Goal: Obtain resource: Download file/media

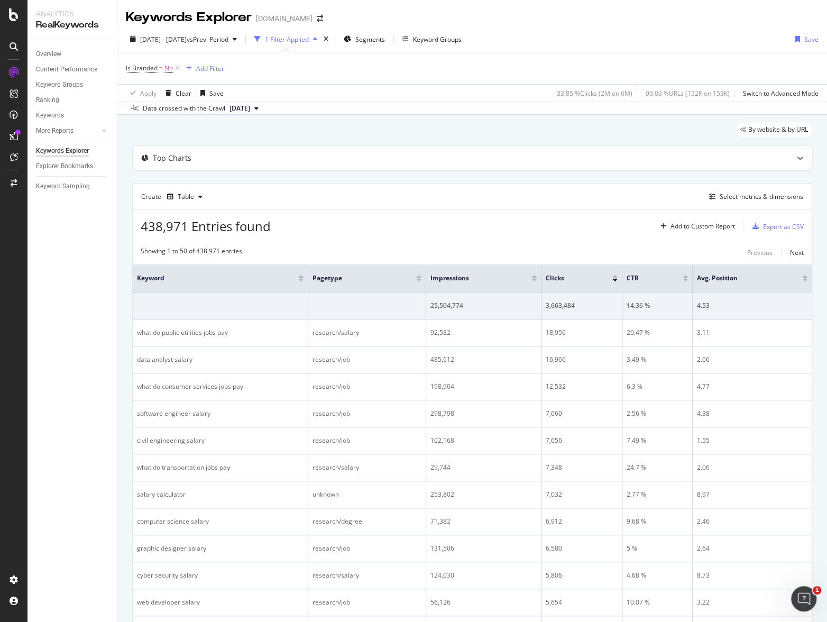
click at [156, 62] on span "Is Branded = No" at bounding box center [154, 68] width 56 height 15
click at [162, 70] on span "=" at bounding box center [161, 67] width 4 height 9
click at [152, 95] on div "No" at bounding box center [193, 93] width 116 height 17
click at [156, 115] on div "Yes" at bounding box center [193, 115] width 113 height 14
click at [246, 114] on div "Apply" at bounding box center [243, 115] width 16 height 9
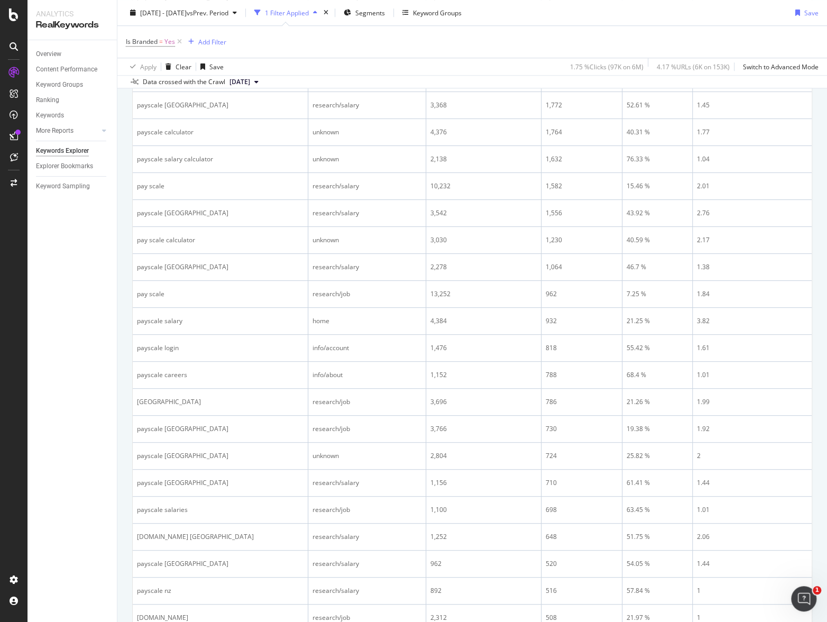
scroll to position [236, 0]
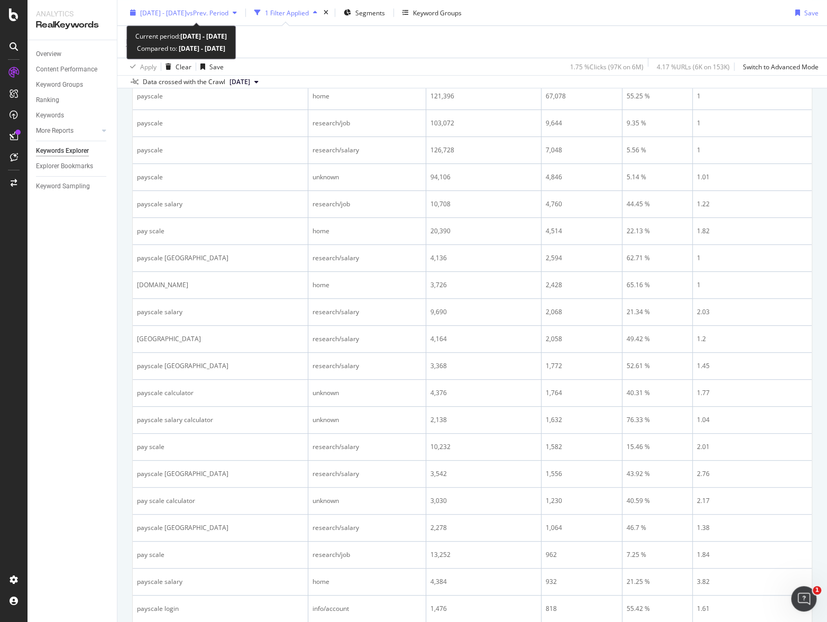
click at [172, 13] on span "[DATE] - [DATE]" at bounding box center [163, 12] width 47 height 9
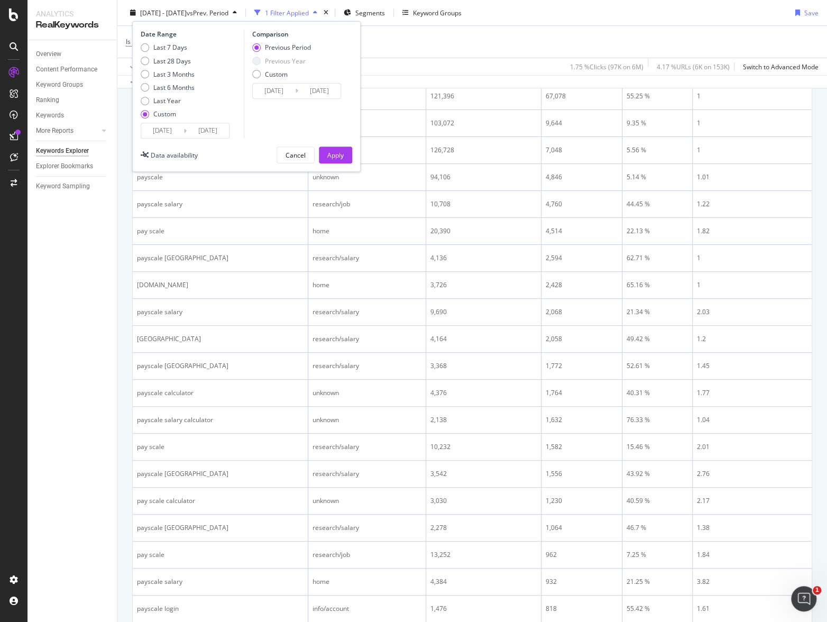
click at [158, 132] on input "[DATE]" at bounding box center [162, 130] width 42 height 15
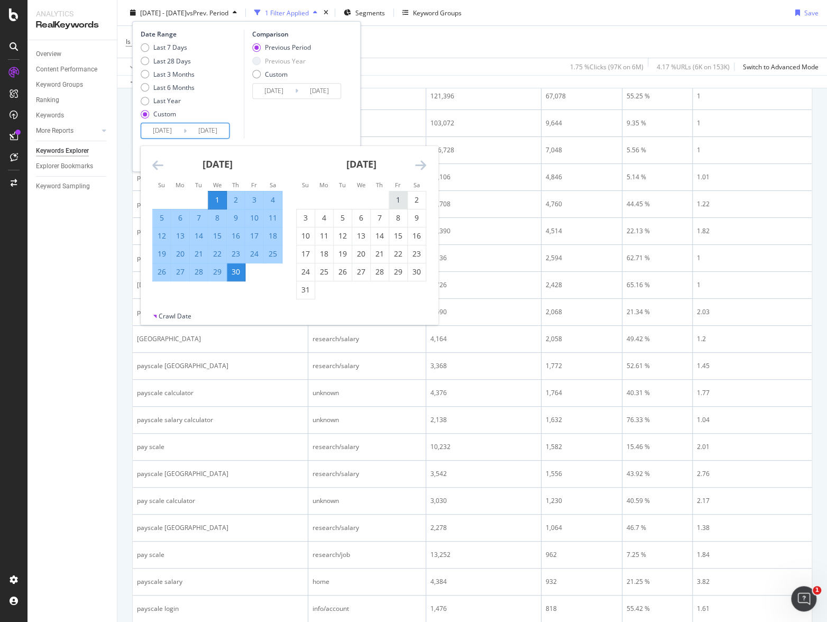
click at [399, 198] on div "1" at bounding box center [398, 200] width 18 height 11
type input "[DATE]"
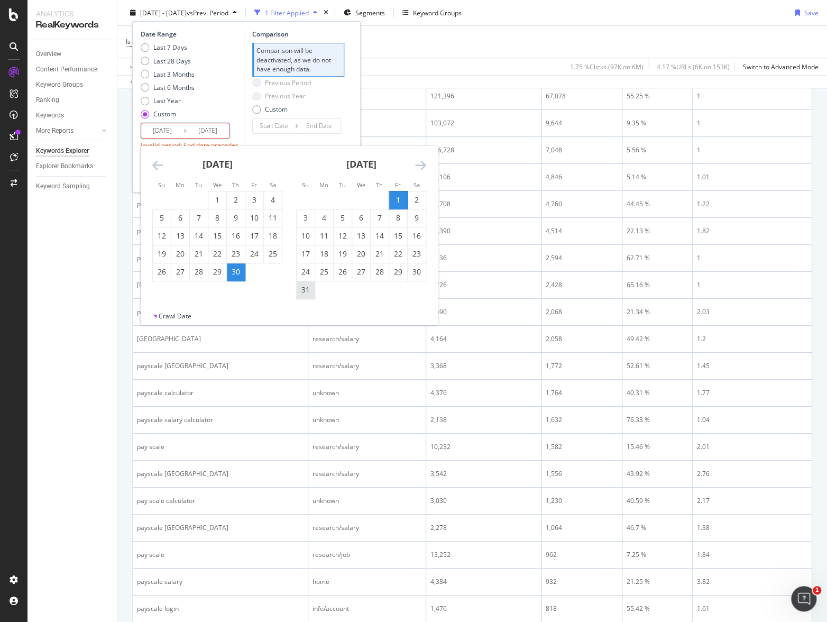
click at [309, 291] on div "31" at bounding box center [306, 289] width 18 height 11
type input "[DATE]"
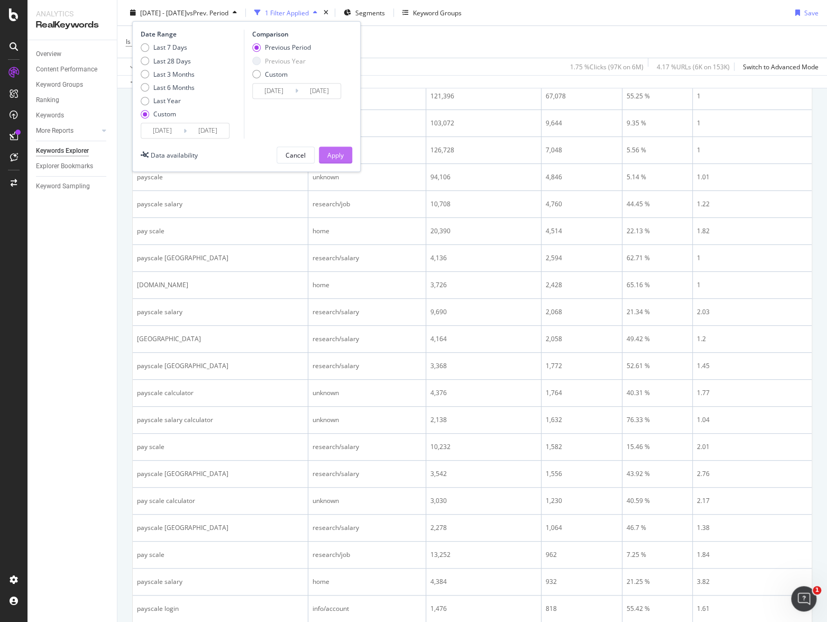
click at [335, 152] on div "Apply" at bounding box center [335, 154] width 16 height 9
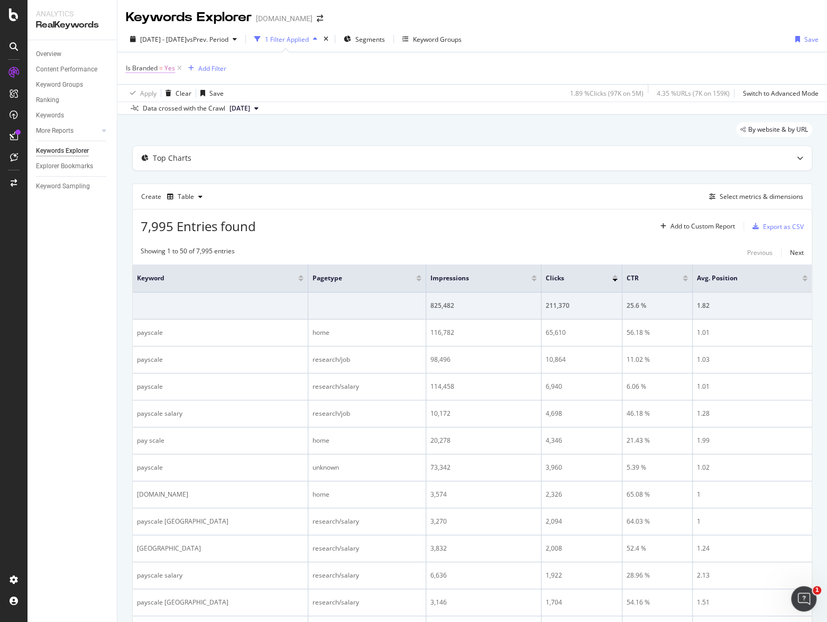
click at [157, 65] on span "Is Branded" at bounding box center [142, 67] width 32 height 9
click at [161, 90] on div "Yes" at bounding box center [193, 93] width 116 height 17
click at [159, 125] on div "No" at bounding box center [193, 129] width 113 height 14
click at [241, 117] on div "Apply" at bounding box center [243, 115] width 16 height 9
click at [782, 221] on div "Export as CSV" at bounding box center [776, 226] width 56 height 16
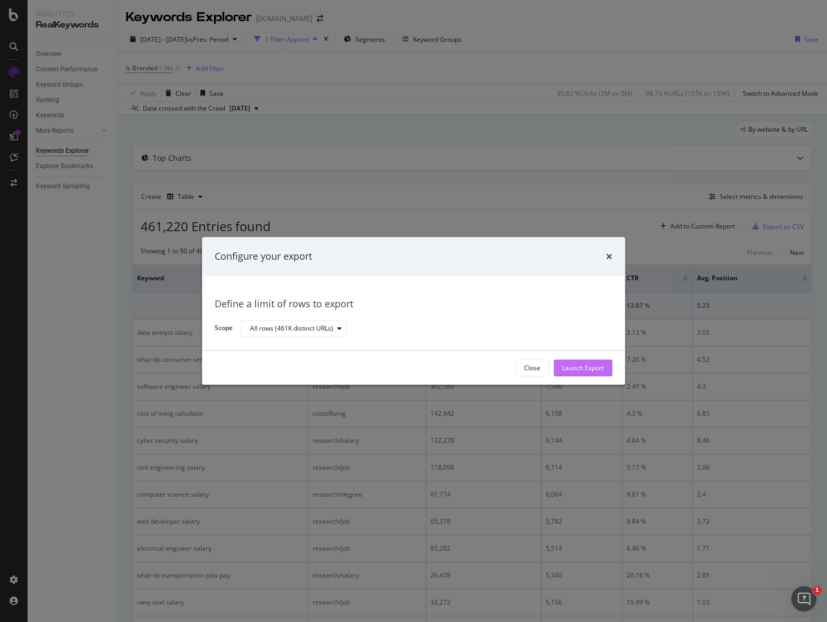
click at [570, 371] on div "Launch Export" at bounding box center [583, 367] width 42 height 9
